Goal: Information Seeking & Learning: Learn about a topic

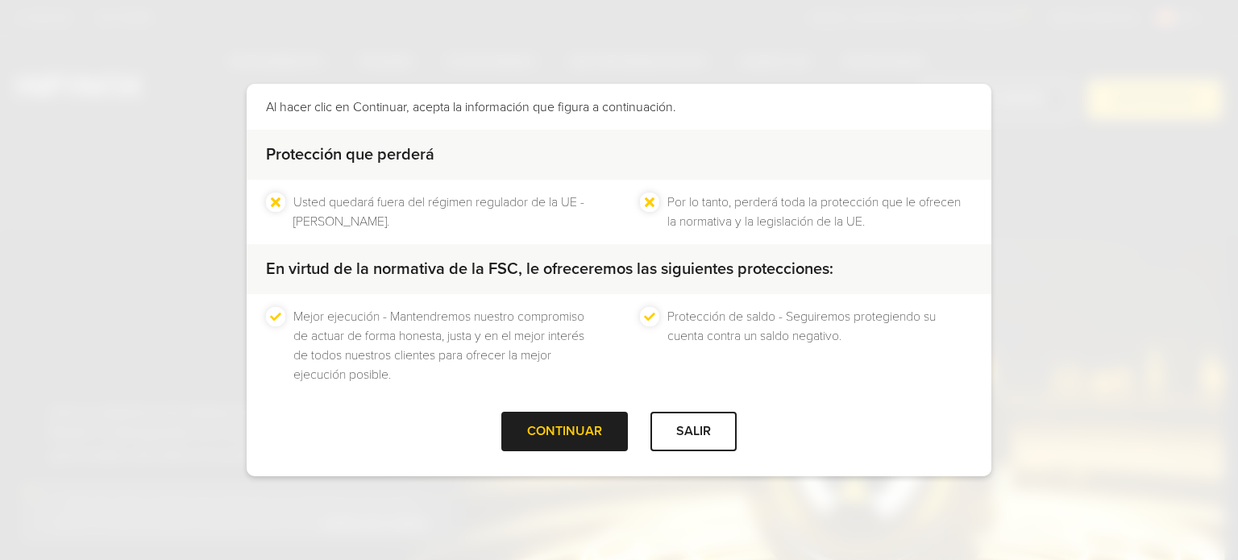
scroll to position [122, 0]
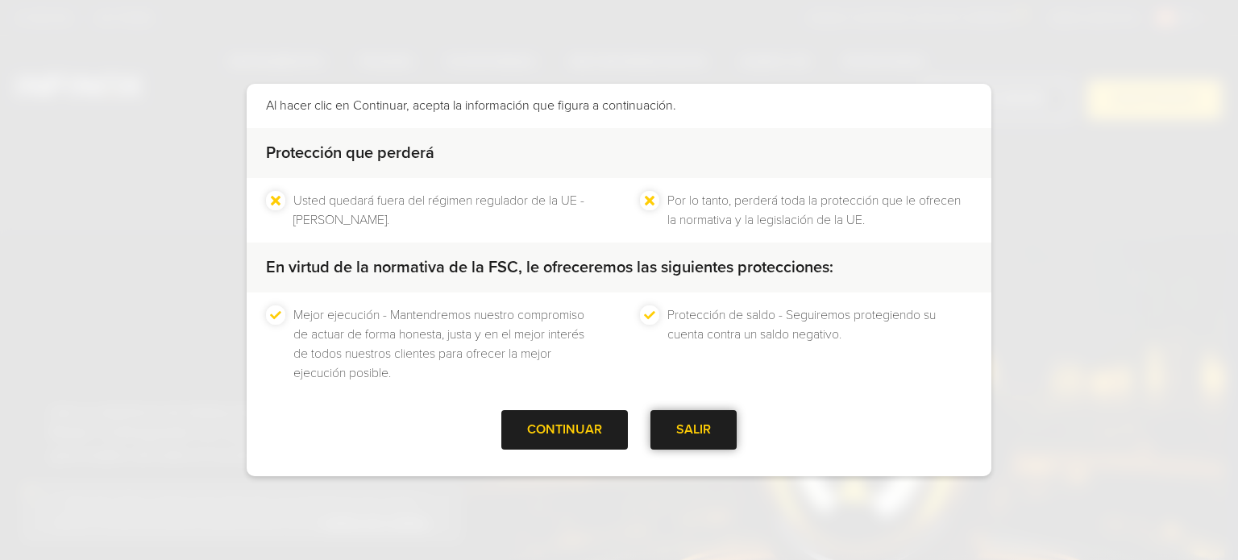
click at [694, 430] on div at bounding box center [694, 430] width 0 height 0
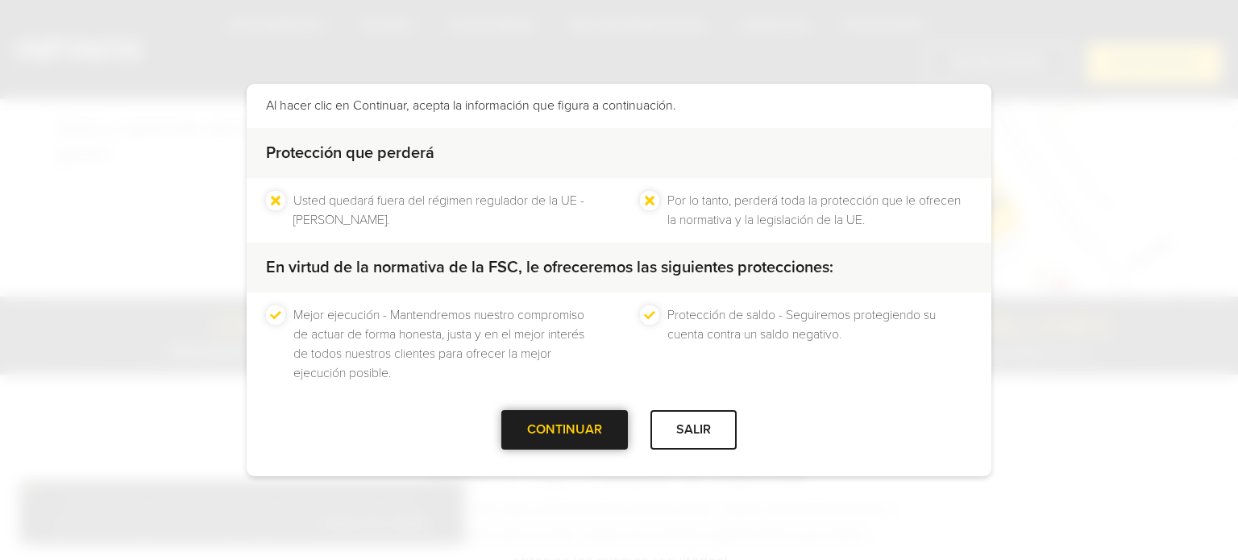
click at [565, 430] on div at bounding box center [565, 430] width 0 height 0
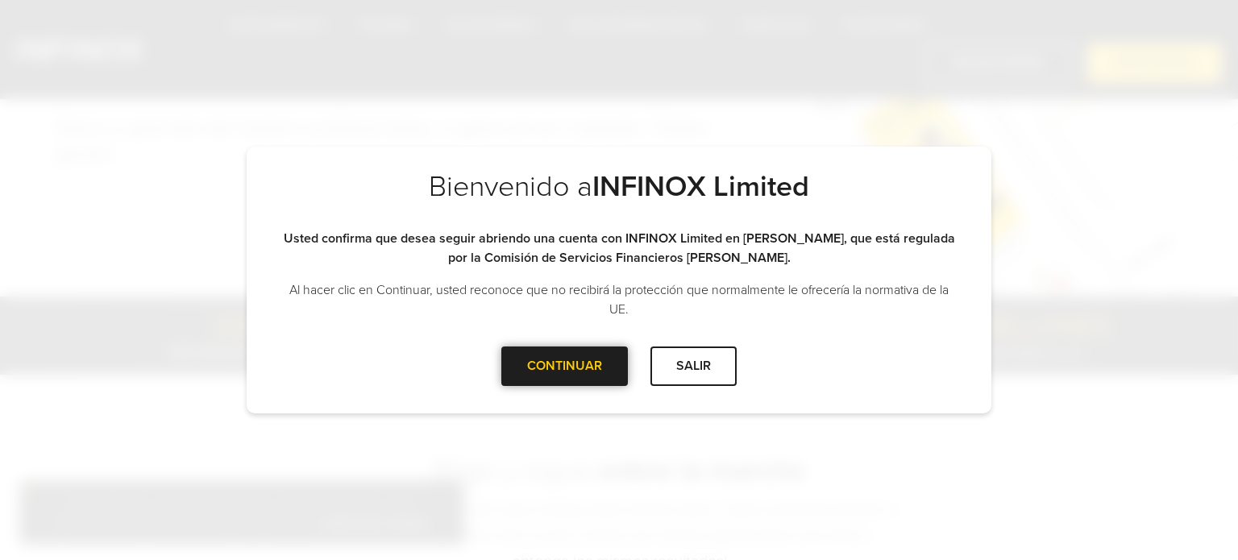
click at [565, 366] on div at bounding box center [565, 366] width 0 height 0
